Goal: Transaction & Acquisition: Purchase product/service

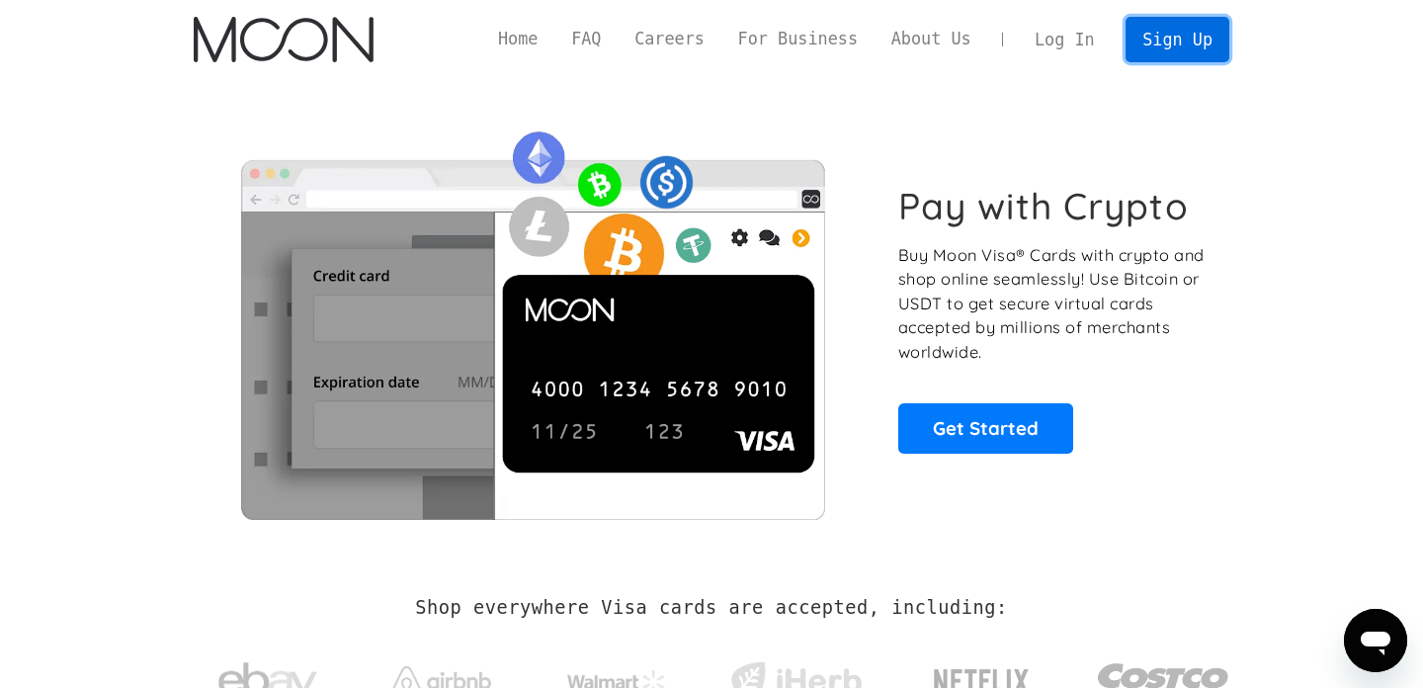
click at [1171, 35] on link "Sign Up" at bounding box center [1177, 39] width 103 height 44
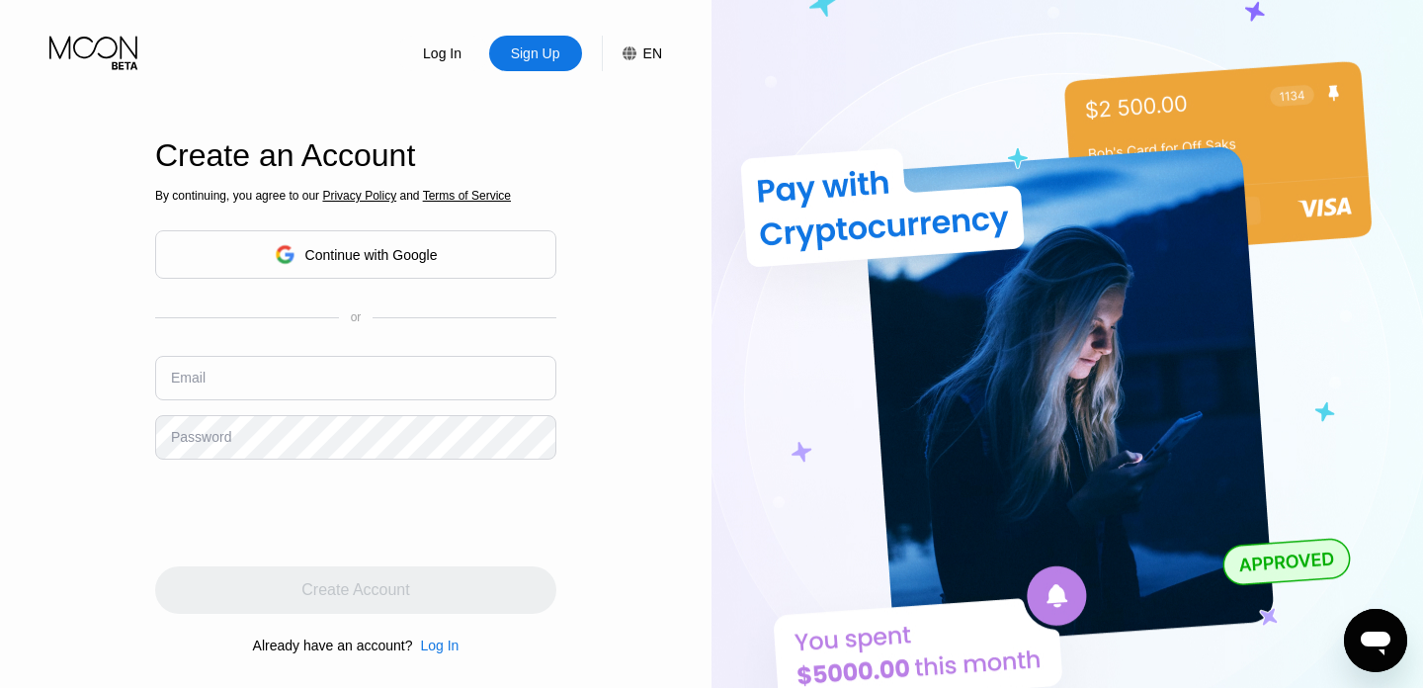
click at [375, 261] on div "Continue with Google" at bounding box center [371, 255] width 132 height 16
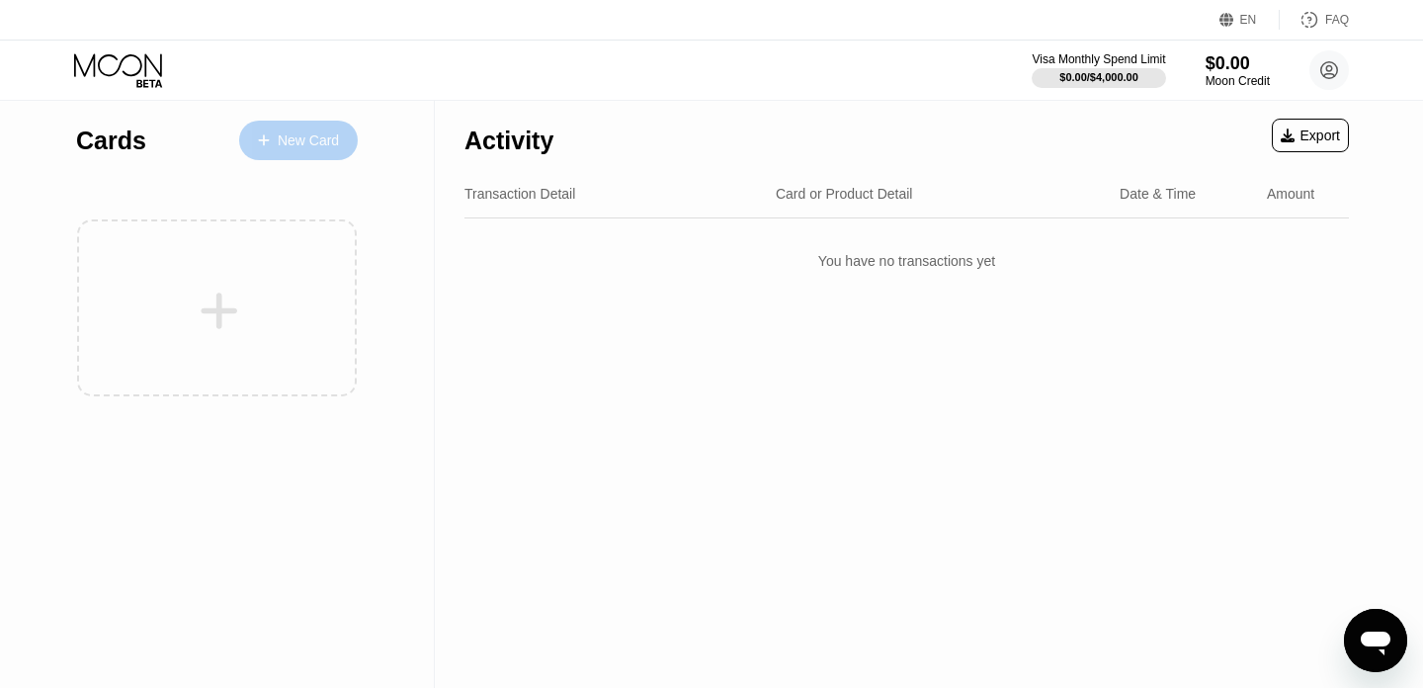
click at [291, 144] on div "New Card" at bounding box center [308, 140] width 61 height 17
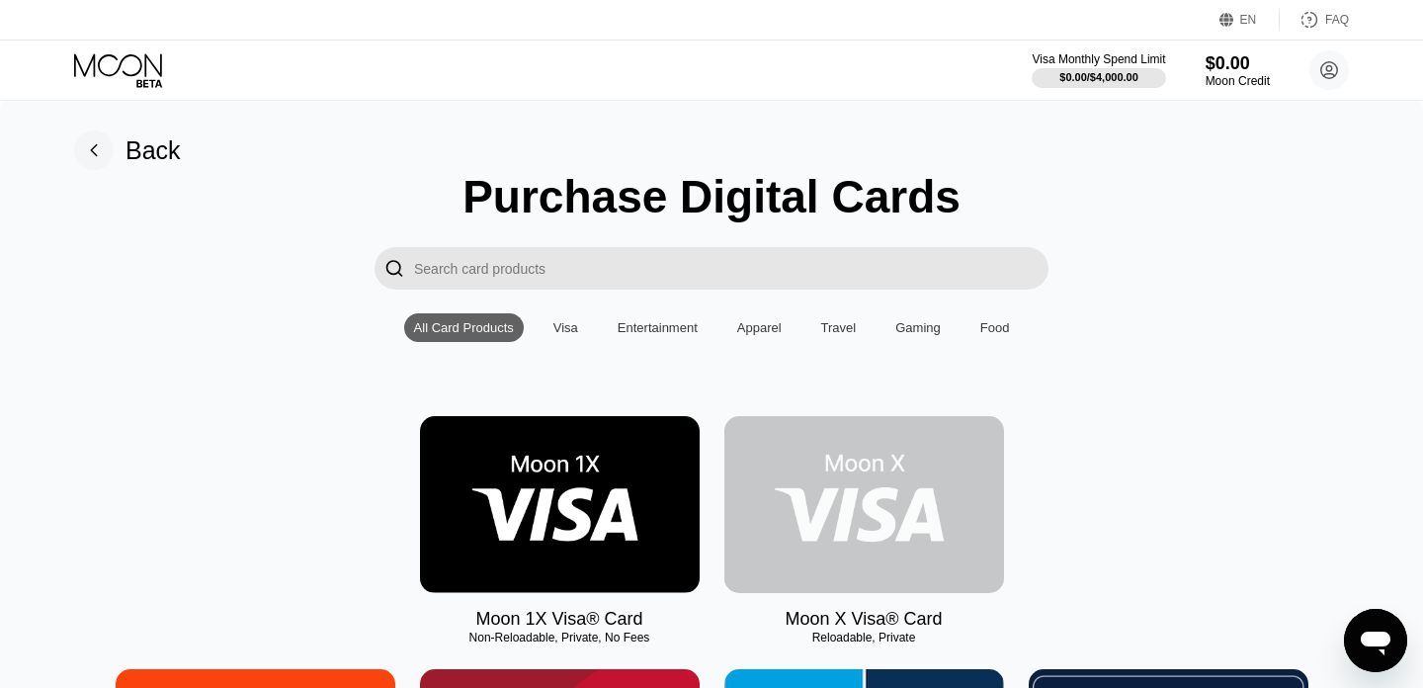
click at [873, 511] on img at bounding box center [864, 504] width 280 height 177
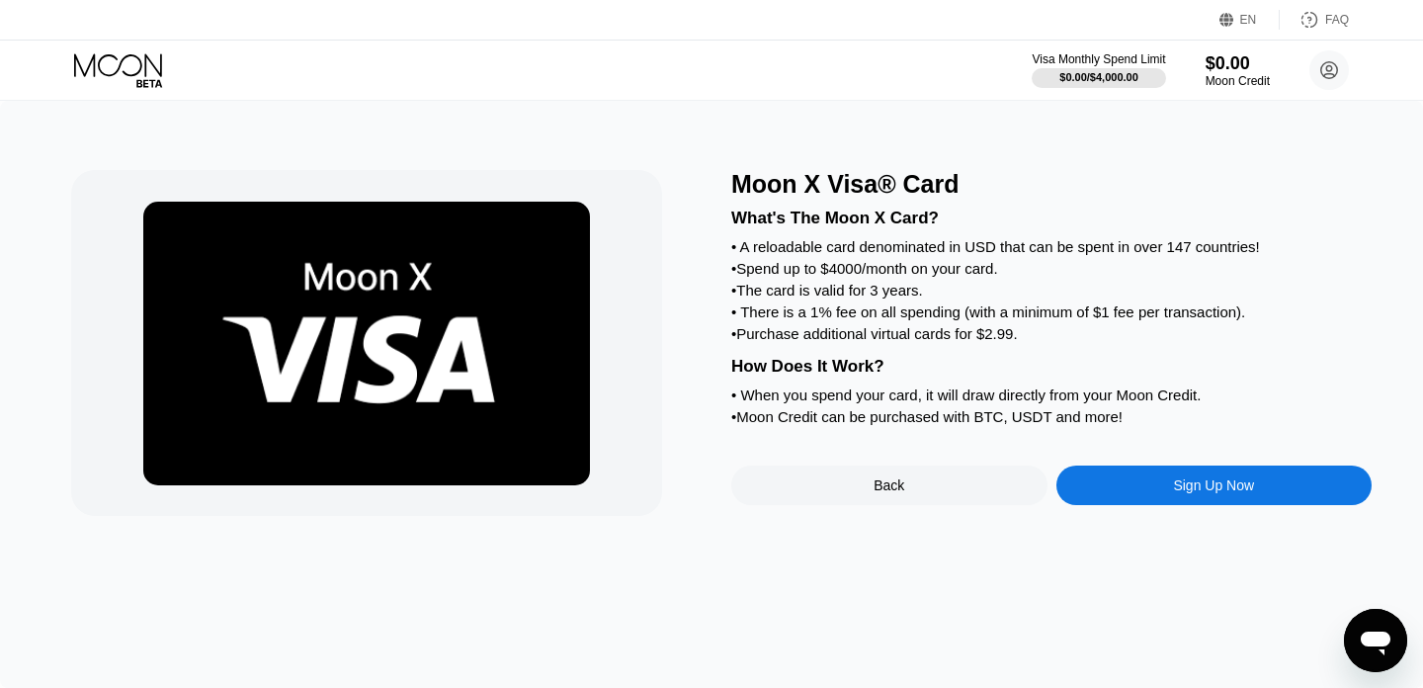
click at [1161, 476] on div "Sign Up Now" at bounding box center [1214, 485] width 316 height 40
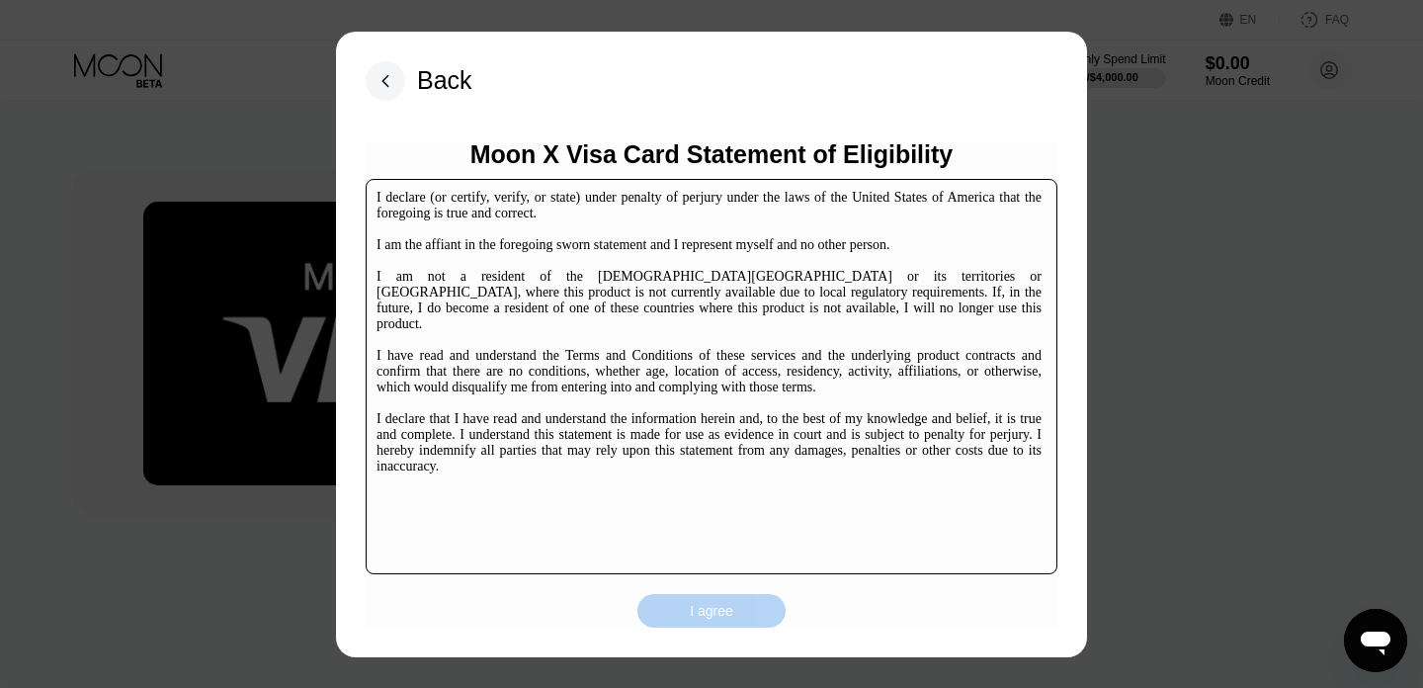
click at [751, 594] on div "I agree" at bounding box center [711, 611] width 148 height 34
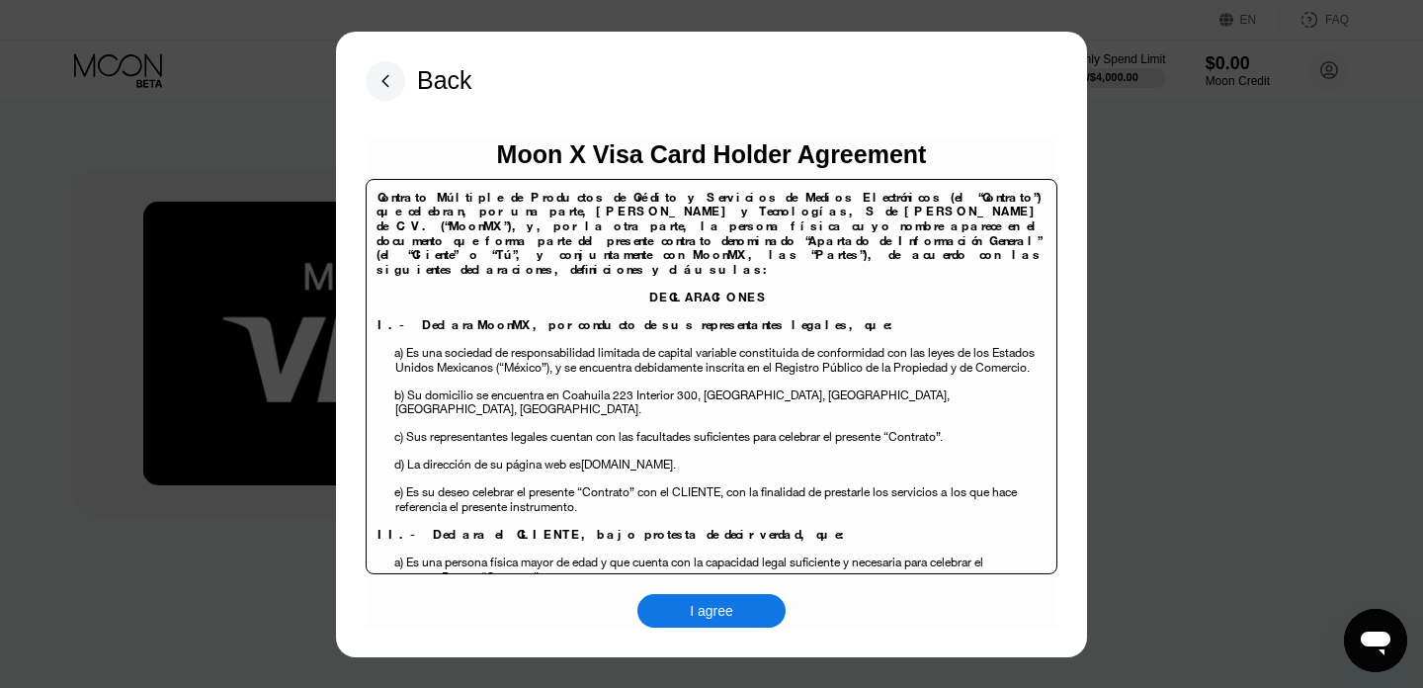
click at [738, 610] on div "I agree" at bounding box center [711, 611] width 148 height 34
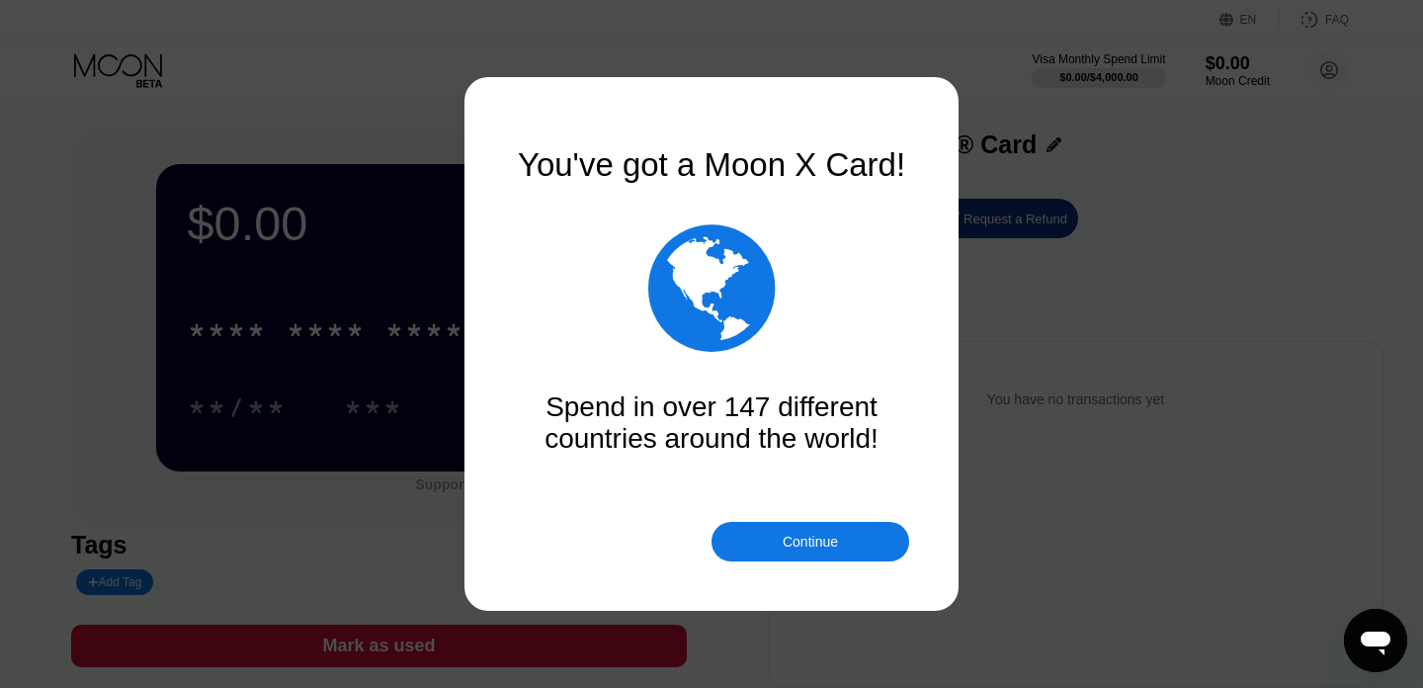
click at [815, 551] on div "Continue" at bounding box center [811, 542] width 198 height 40
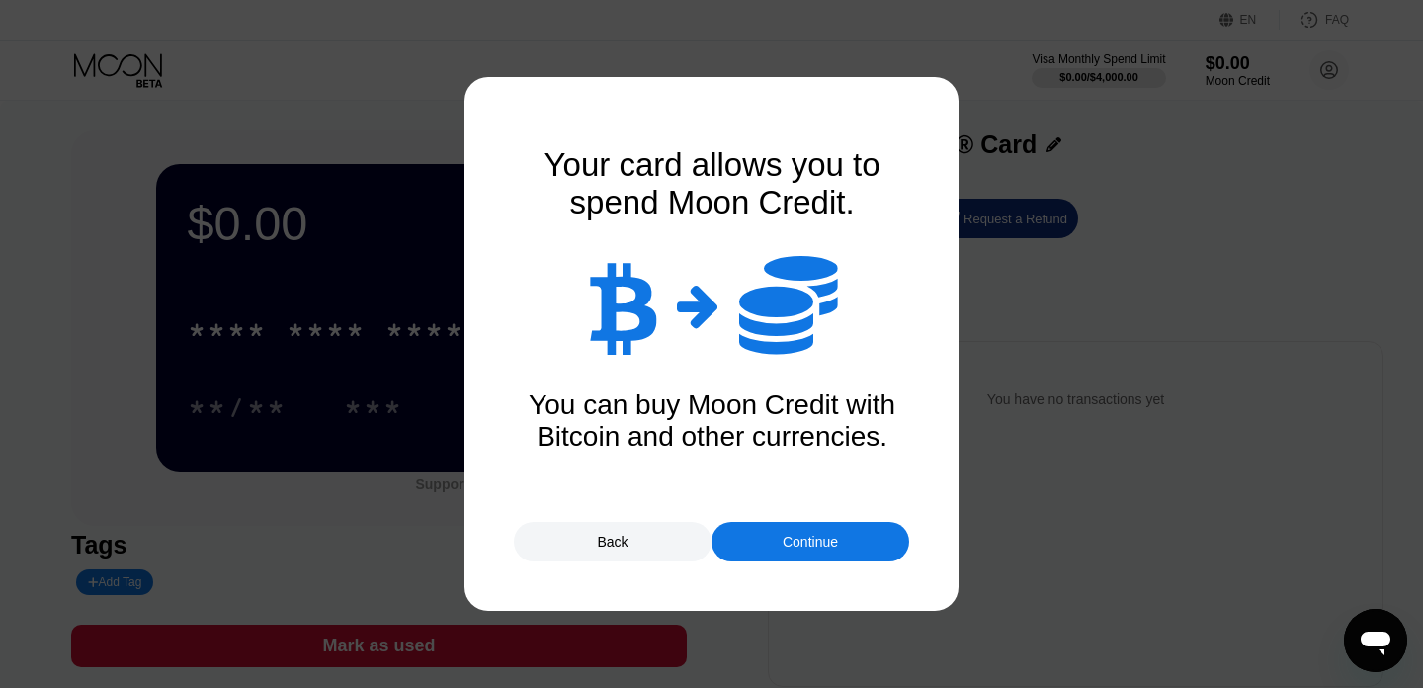
click at [794, 542] on div "Continue" at bounding box center [810, 542] width 55 height 16
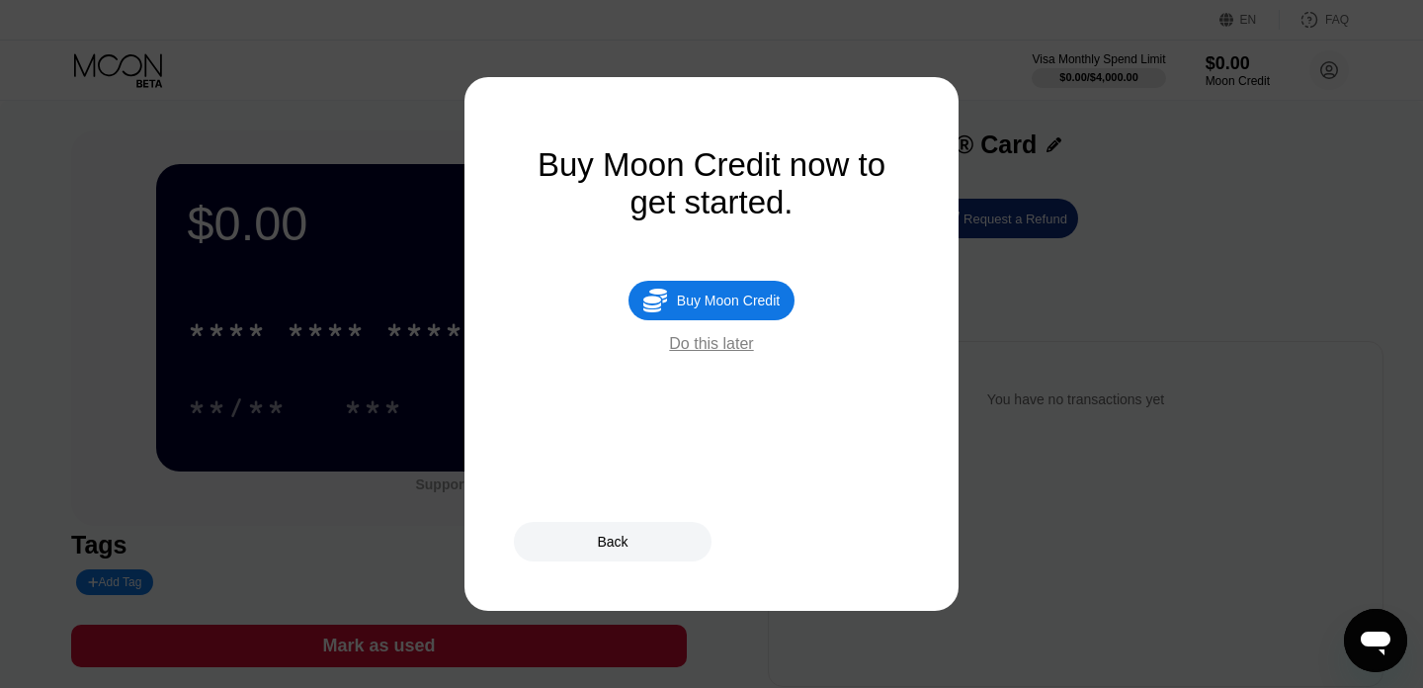
click at [733, 308] on div "Buy Moon Credit" at bounding box center [728, 301] width 103 height 16
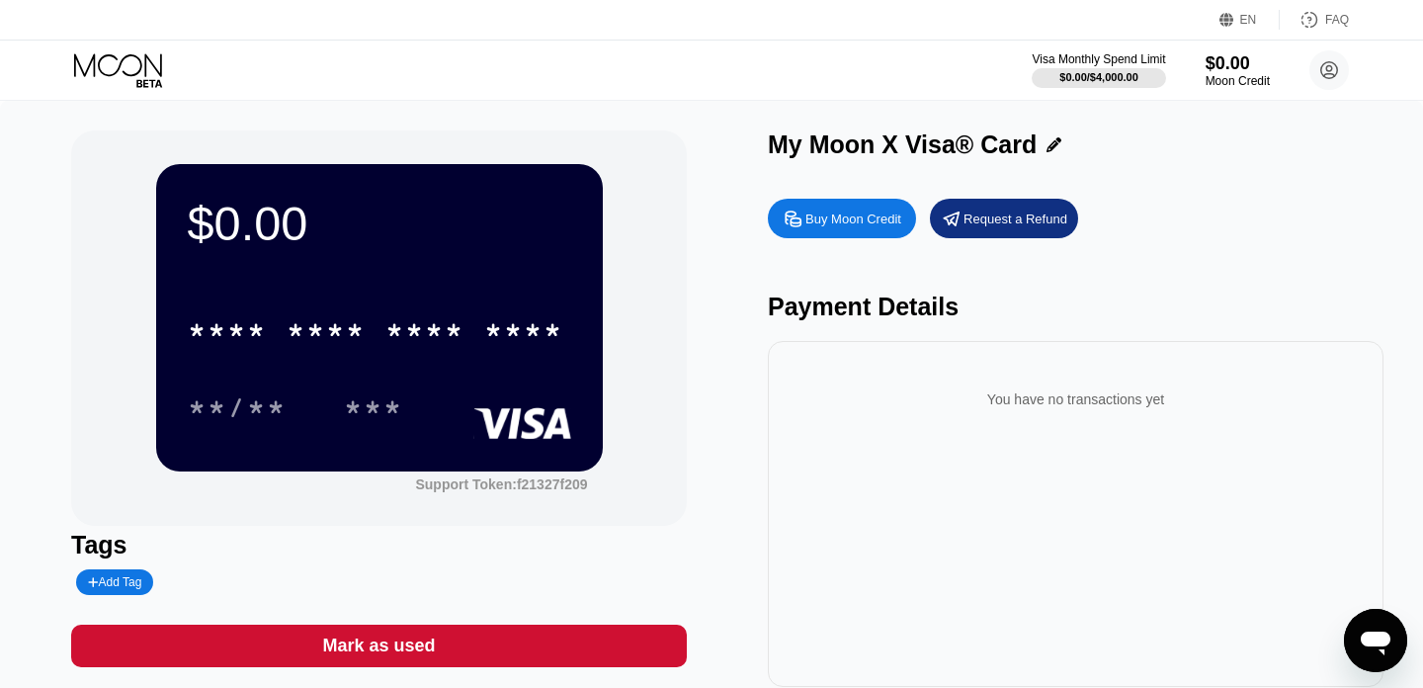
type input "0"
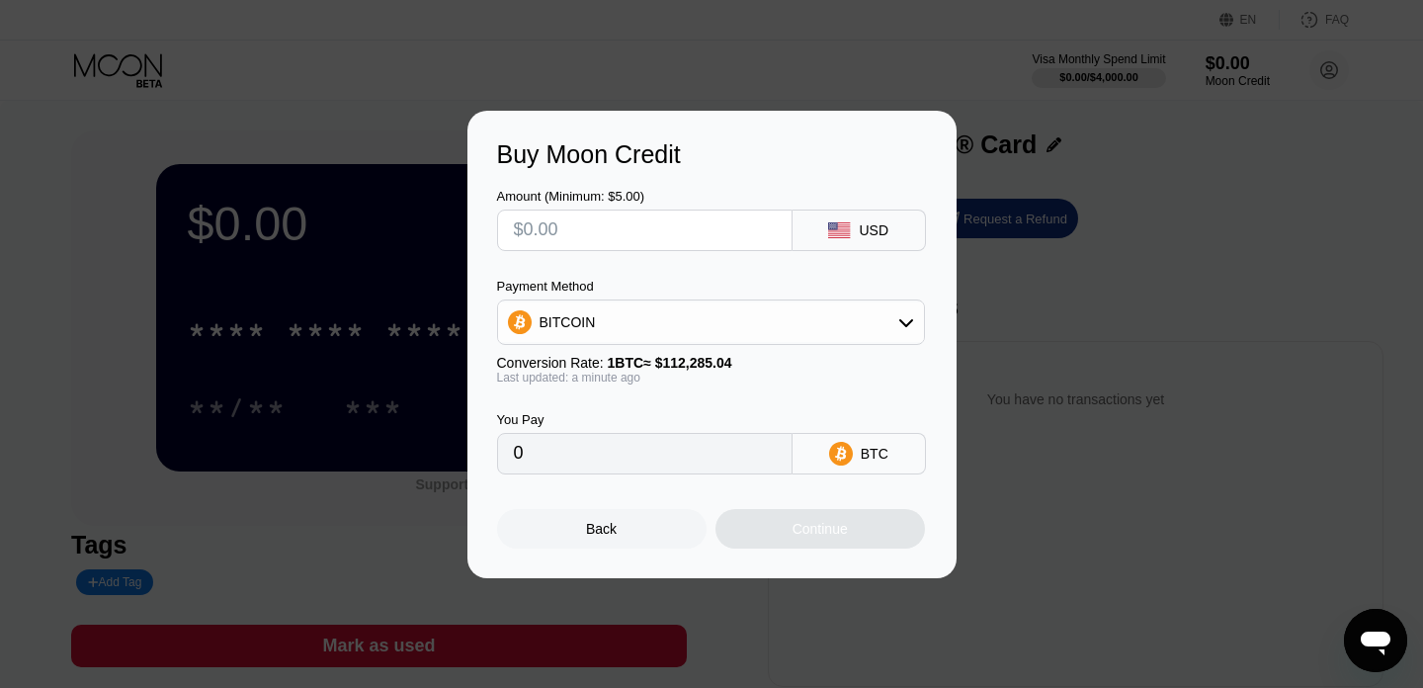
click at [648, 233] on input "text" at bounding box center [645, 230] width 262 height 40
type input "$1"
type input "0.00000891"
type input "$12"
type input "0.00010688"
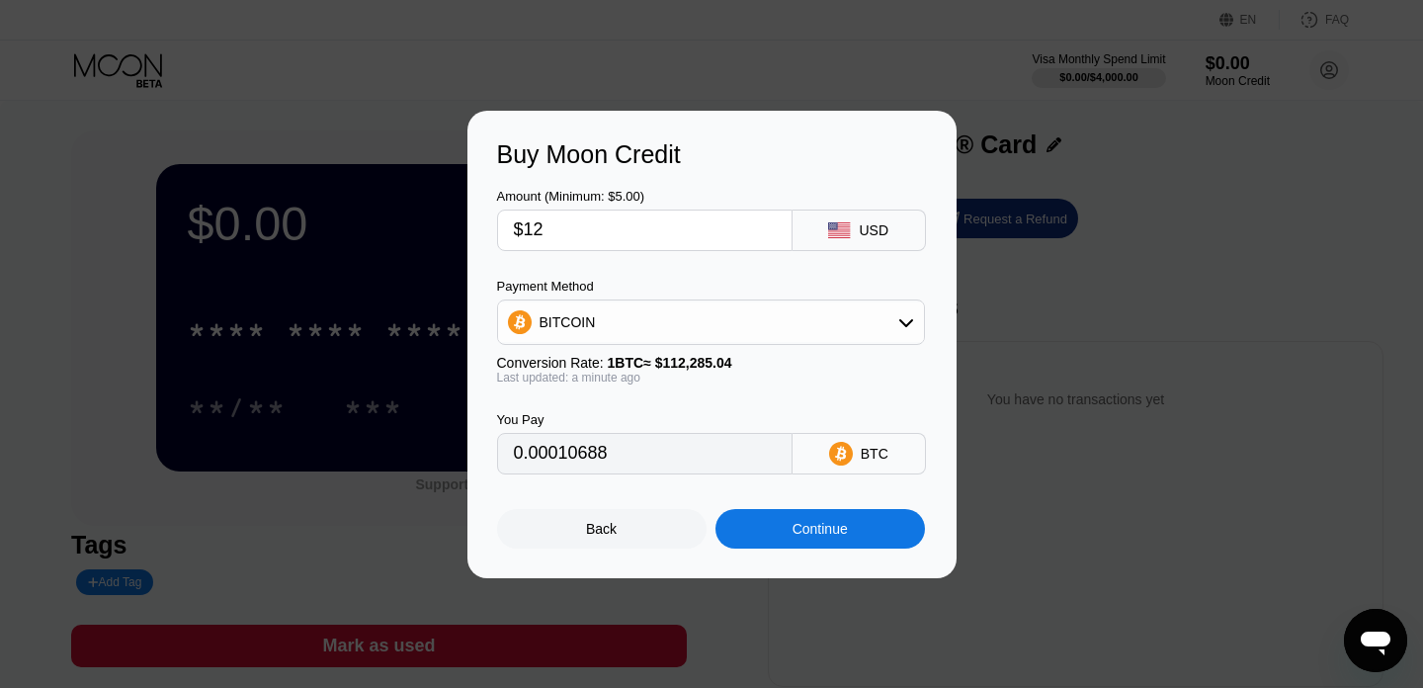
type input "$1"
type input "0.00000891"
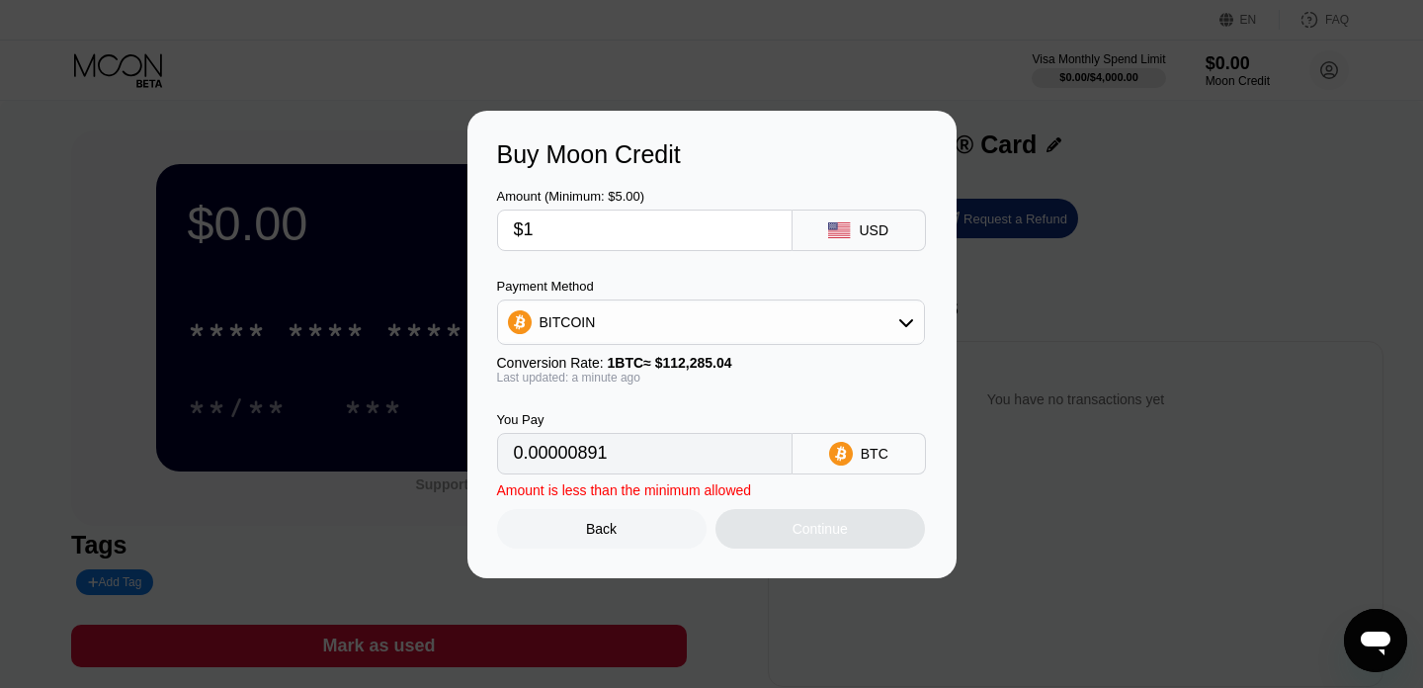
type input "$11"
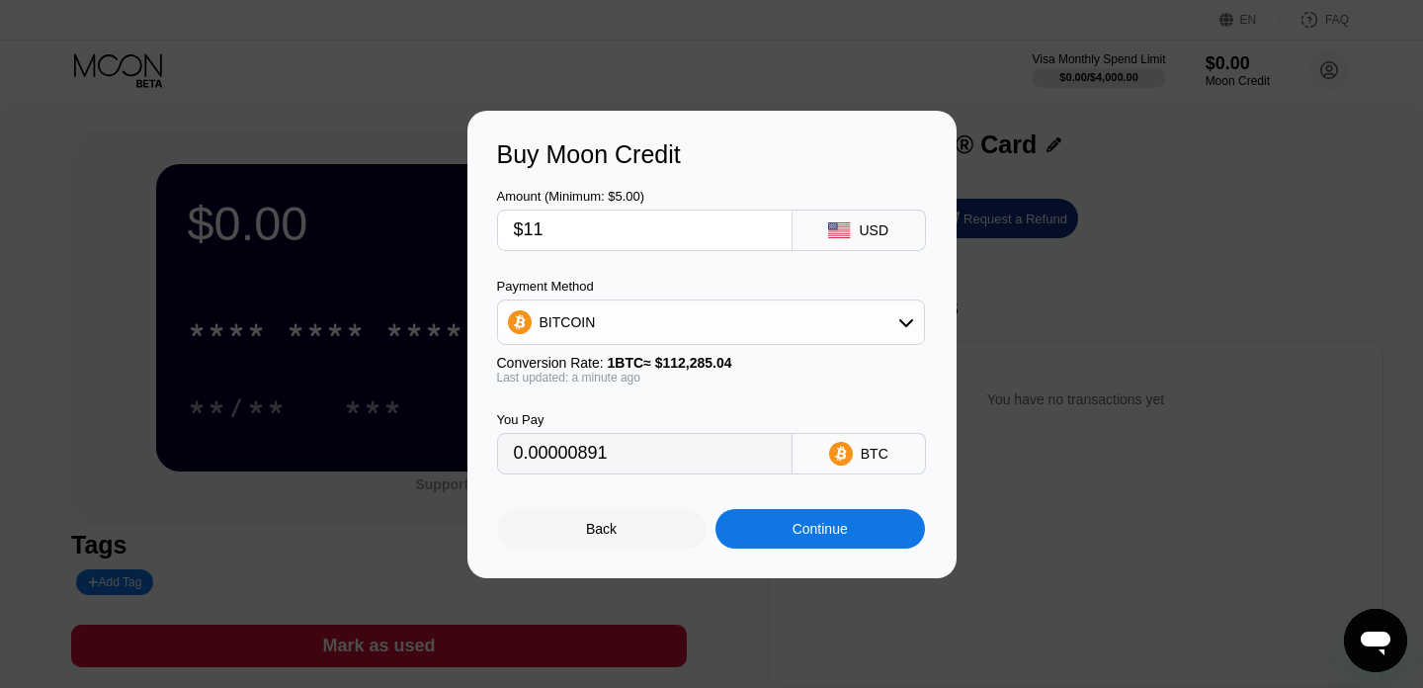
type input "0.00009797"
type input "$11"
click at [816, 538] on div "Continue" at bounding box center [820, 529] width 210 height 40
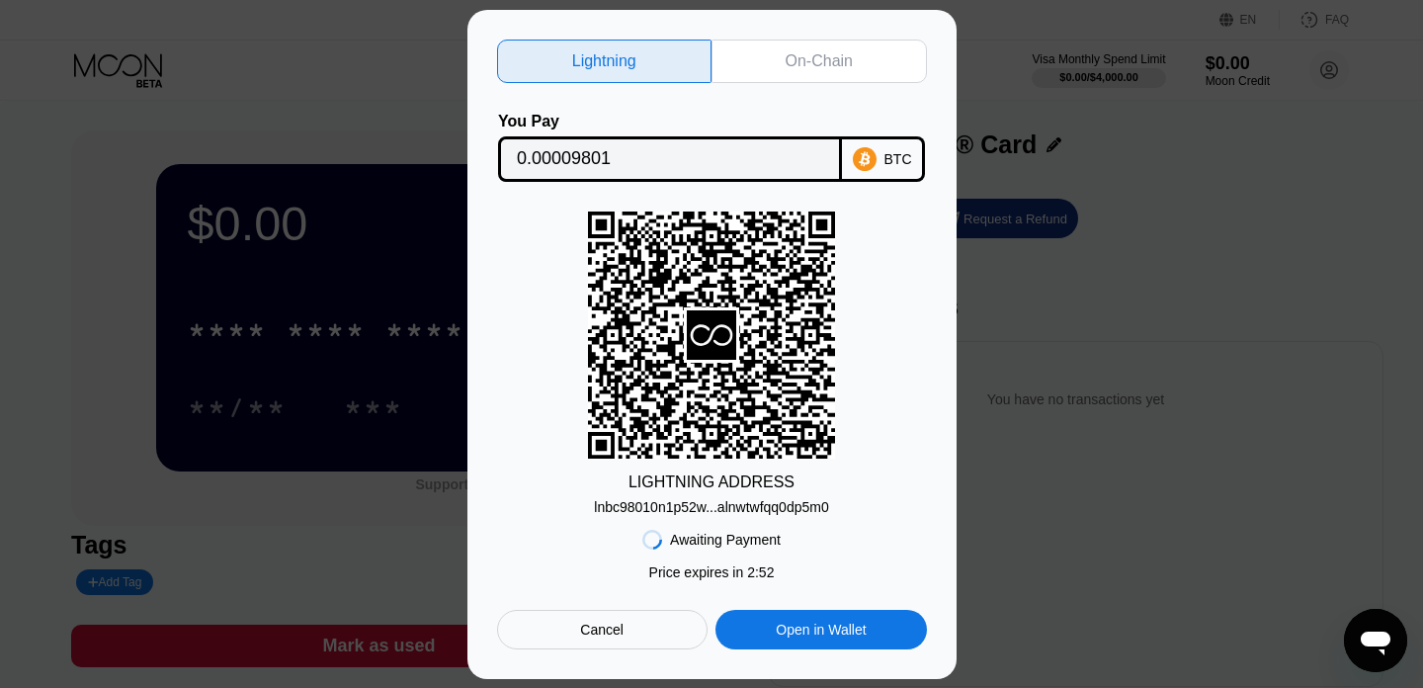
click at [822, 52] on div "On-Chain" at bounding box center [819, 61] width 67 height 20
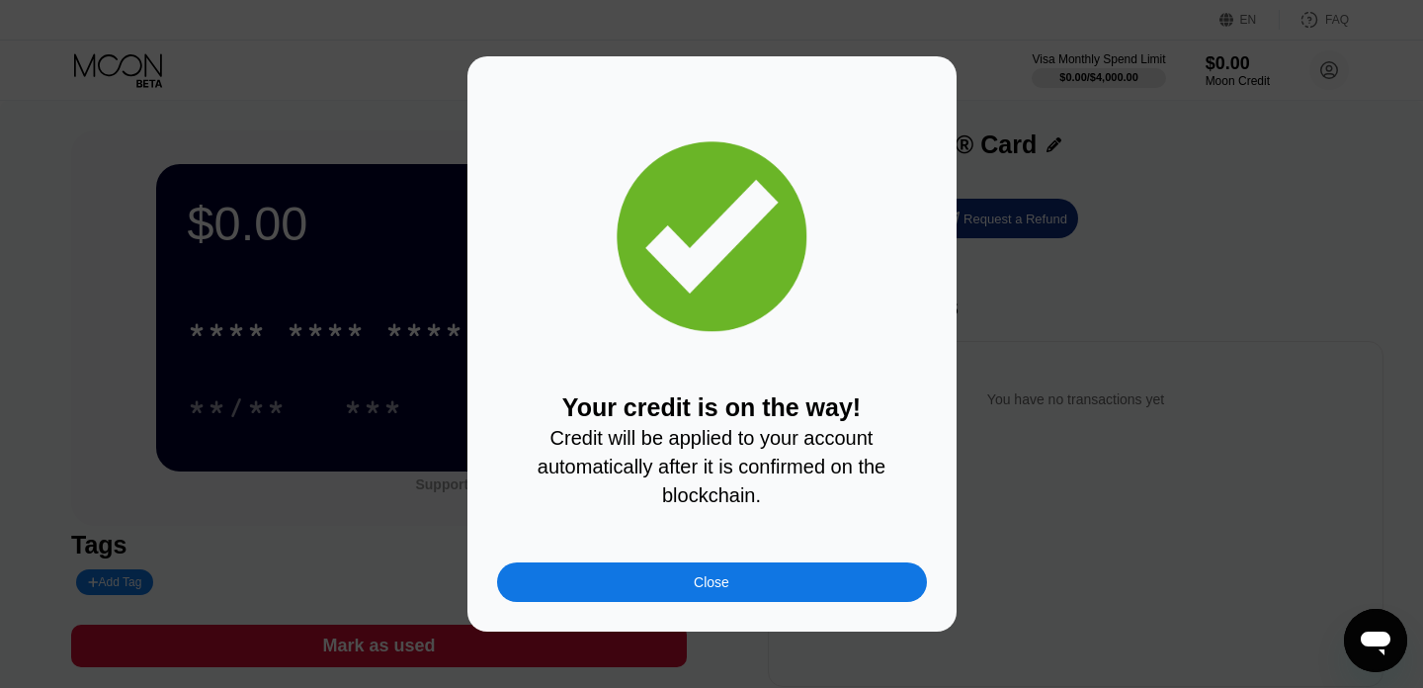
click at [706, 587] on div "Close" at bounding box center [712, 582] width 36 height 16
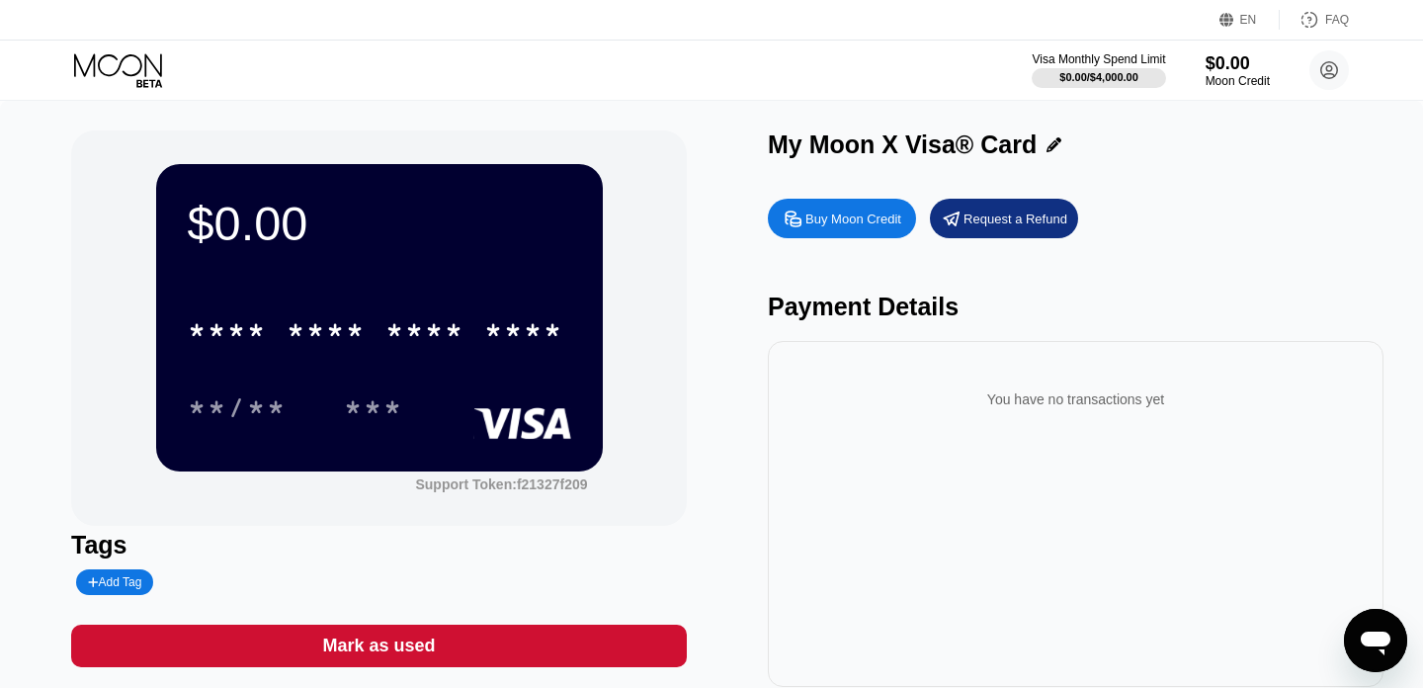
click at [371, 300] on div "* * * * * * * * * * * * ****" at bounding box center [379, 324] width 383 height 67
click at [132, 61] on icon at bounding box center [120, 70] width 92 height 35
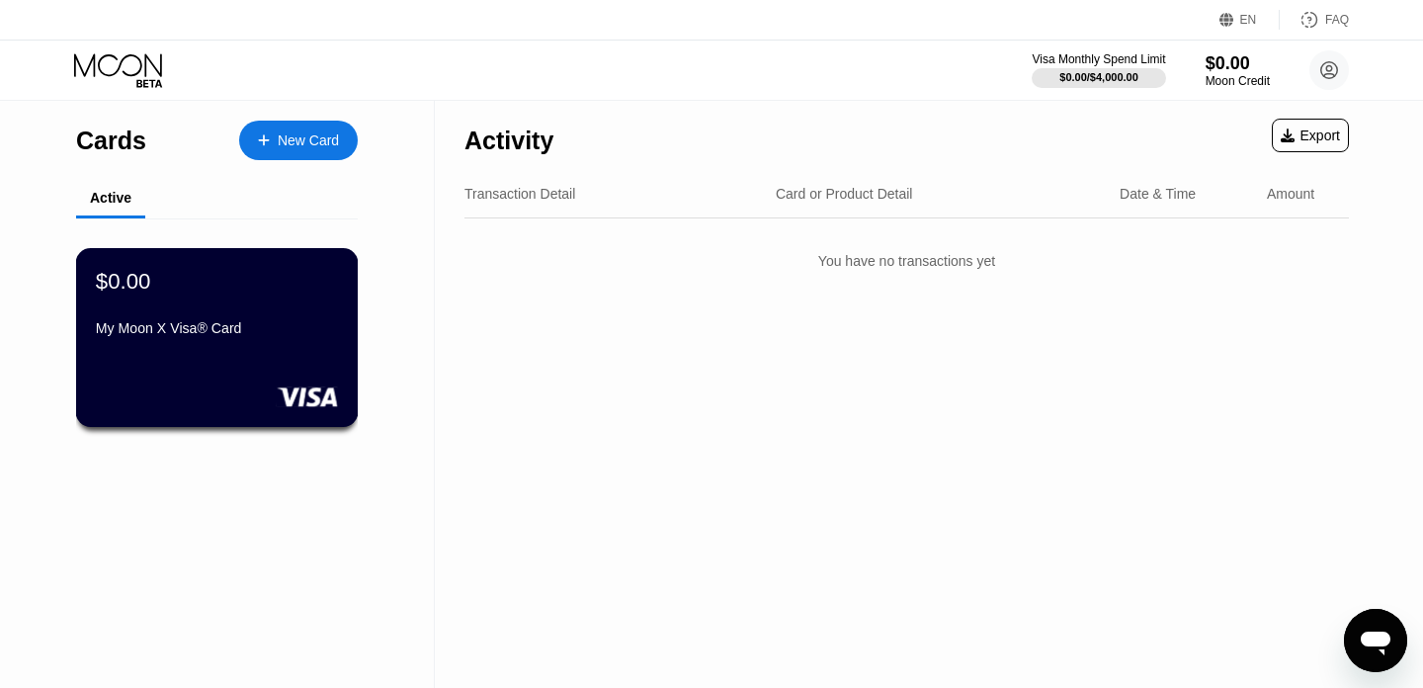
click at [247, 356] on div "$0.00 My Moon X Visa® Card" at bounding box center [217, 337] width 283 height 179
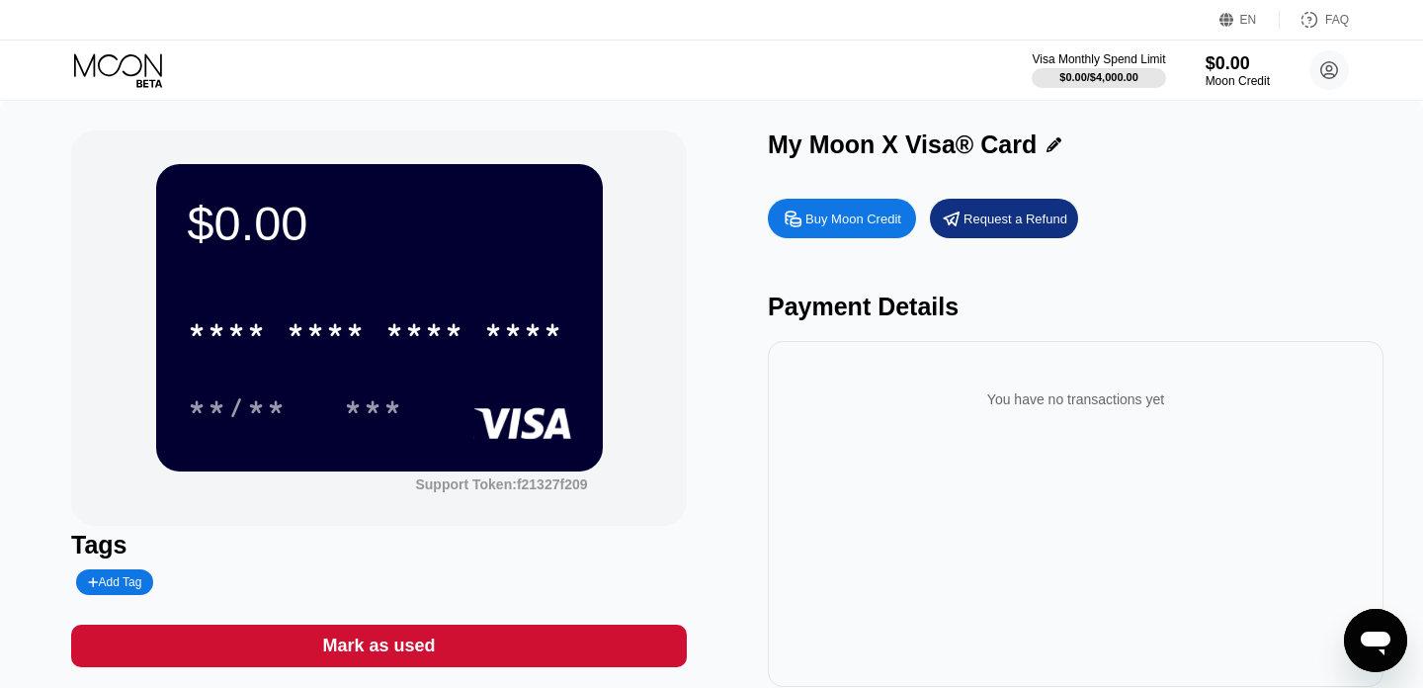
click at [124, 60] on icon at bounding box center [120, 70] width 92 height 35
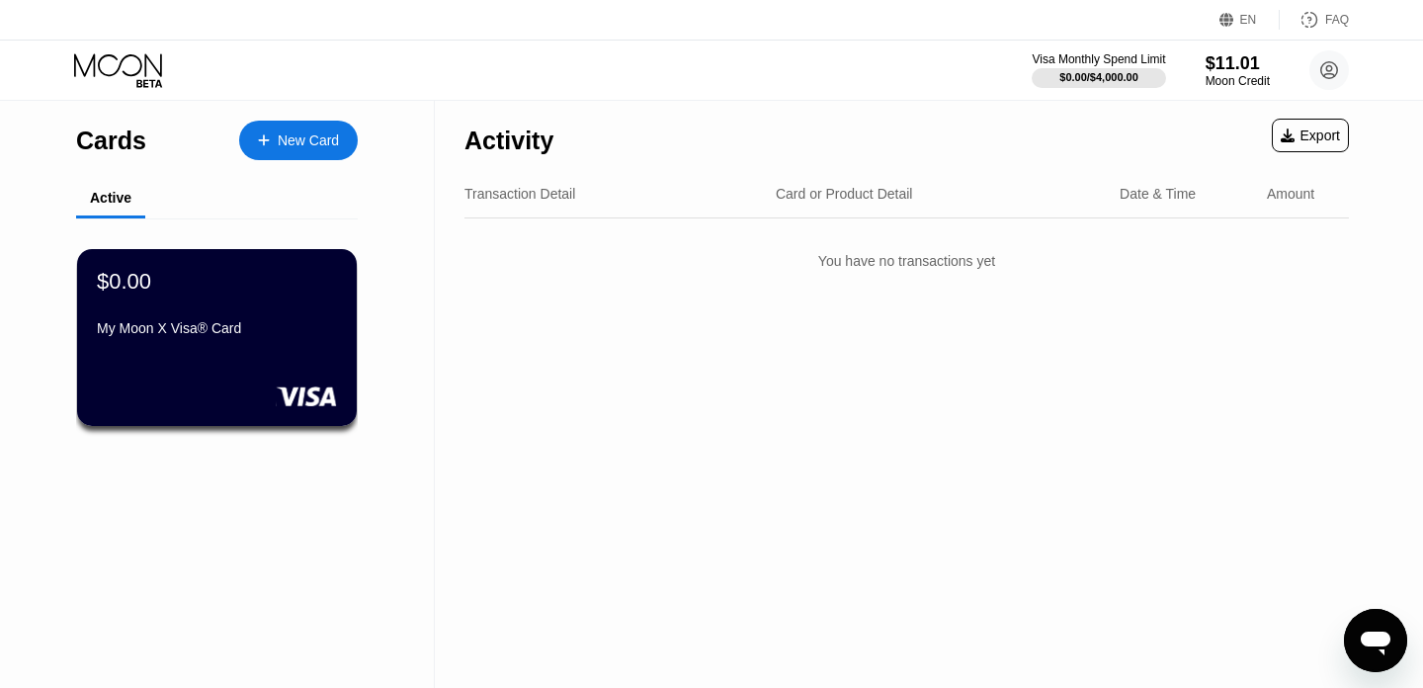
click at [192, 331] on div "My Moon X Visa® Card" at bounding box center [217, 328] width 240 height 16
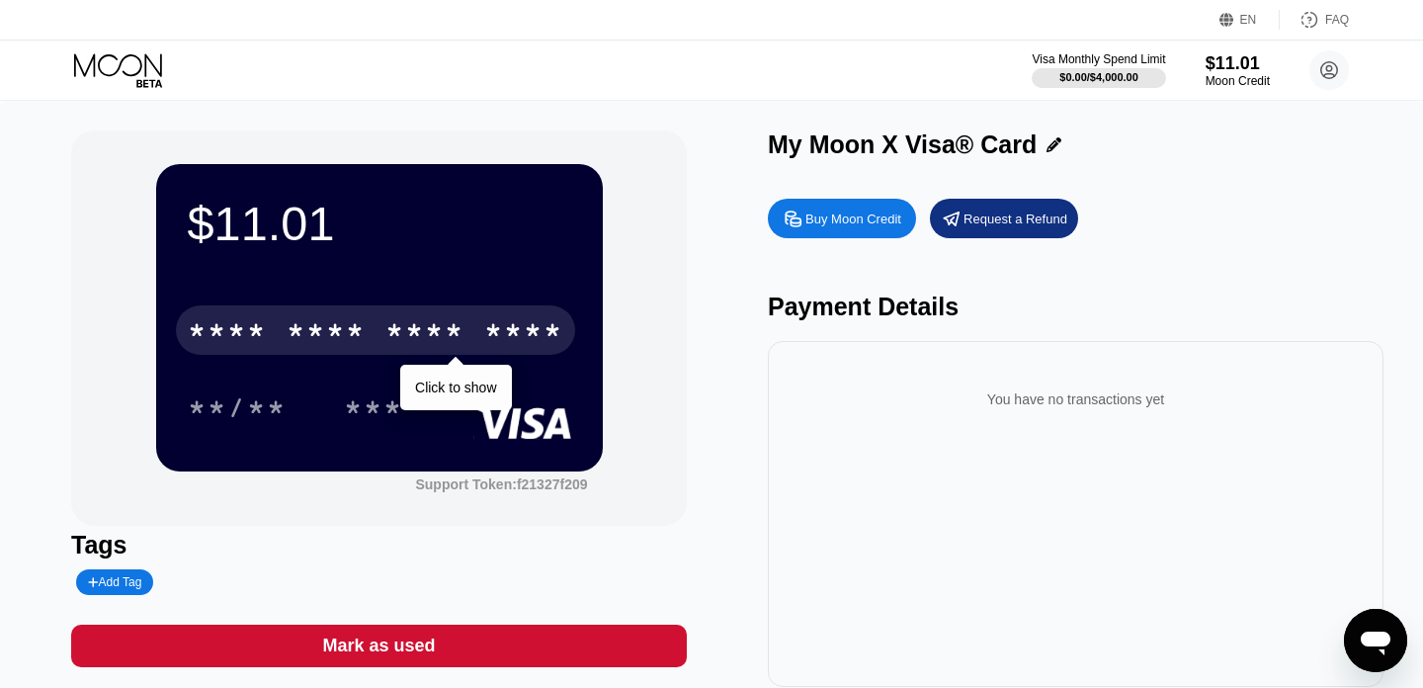
click at [348, 333] on div "* * * *" at bounding box center [326, 333] width 79 height 32
click at [346, 333] on div "* * * *" at bounding box center [326, 333] width 79 height 32
click at [373, 335] on div "4513 6500 2561 8285" at bounding box center [375, 329] width 399 height 49
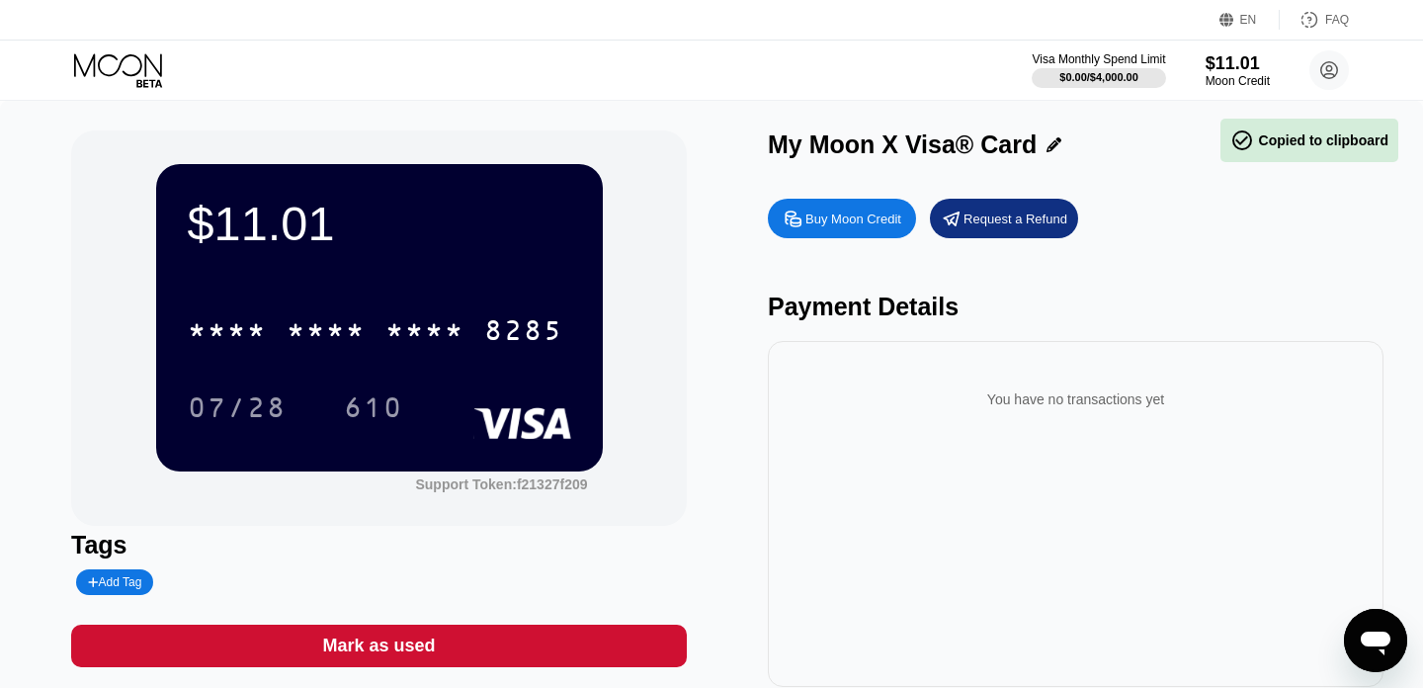
click at [128, 59] on icon at bounding box center [120, 70] width 92 height 35
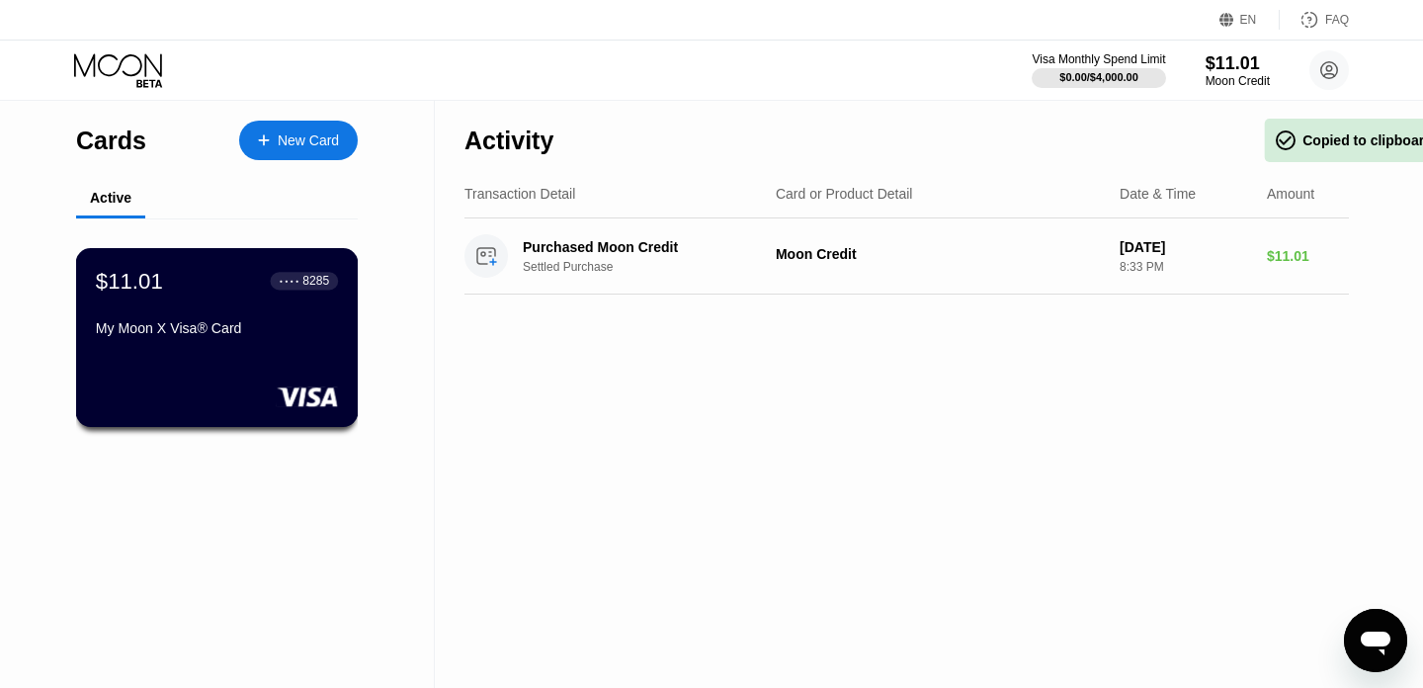
click at [218, 337] on div "My Moon X Visa® Card" at bounding box center [217, 332] width 242 height 24
